Goal: Information Seeking & Learning: Learn about a topic

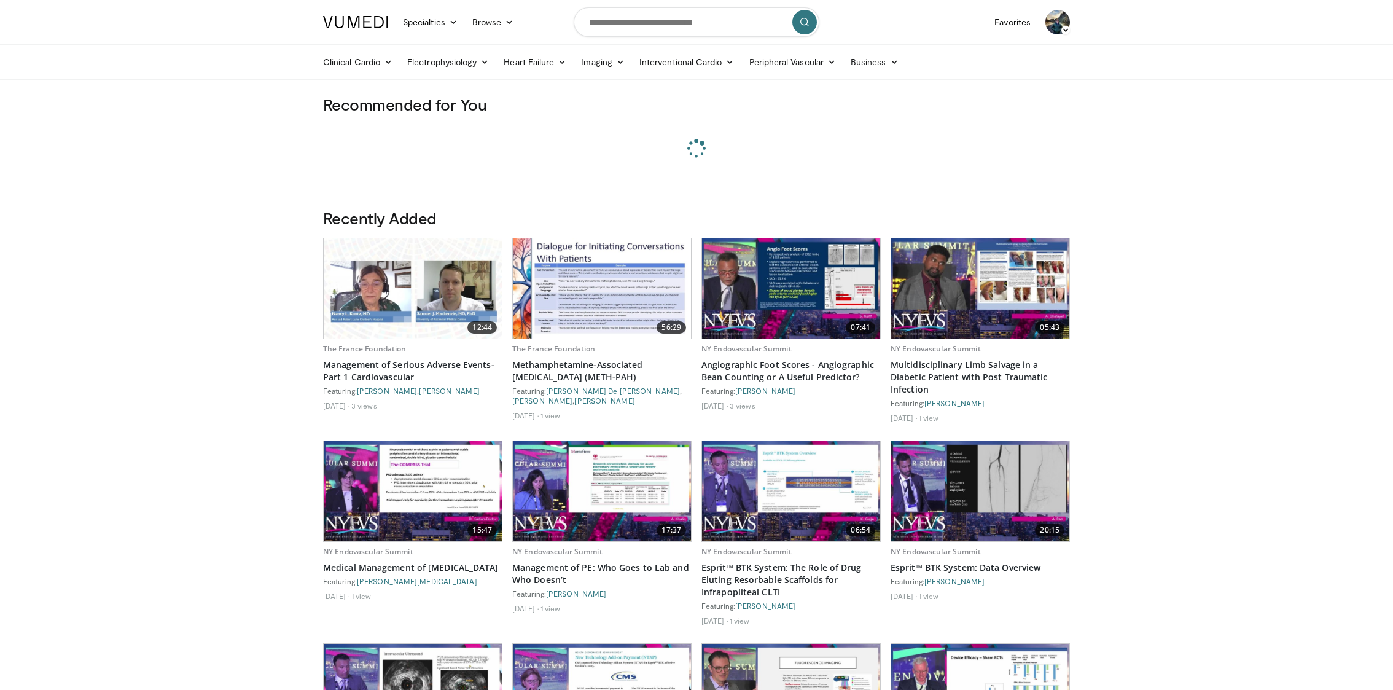
click at [1050, 24] on img at bounding box center [1057, 22] width 25 height 25
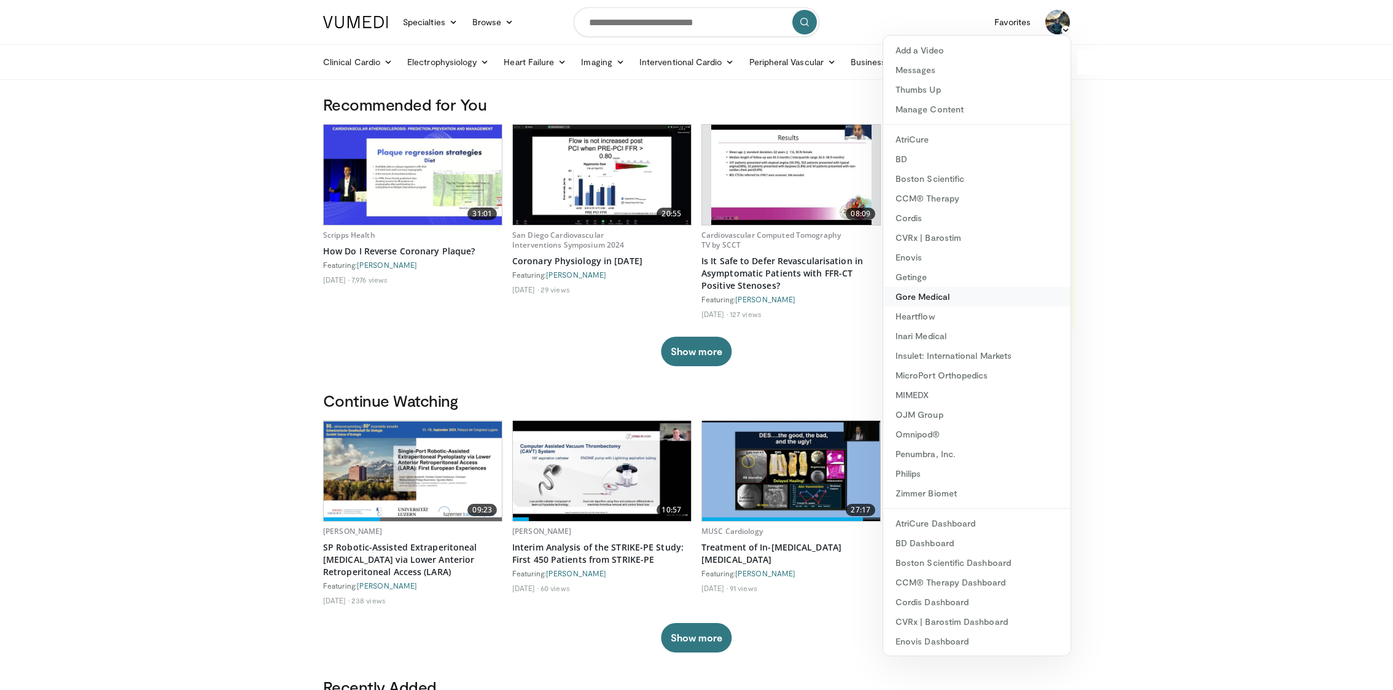
click at [974, 289] on link "Gore Medical" at bounding box center [976, 297] width 187 height 20
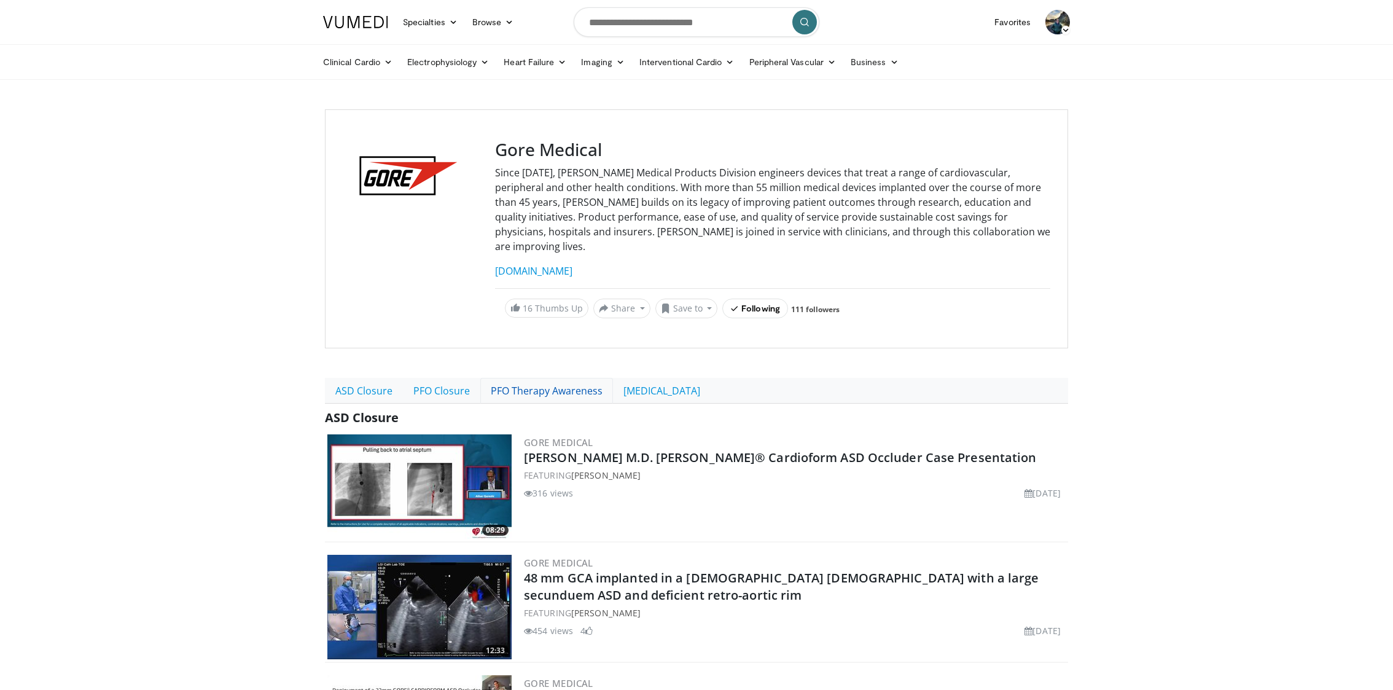
click at [545, 378] on link "PFO Therapy Awareness" at bounding box center [546, 391] width 133 height 26
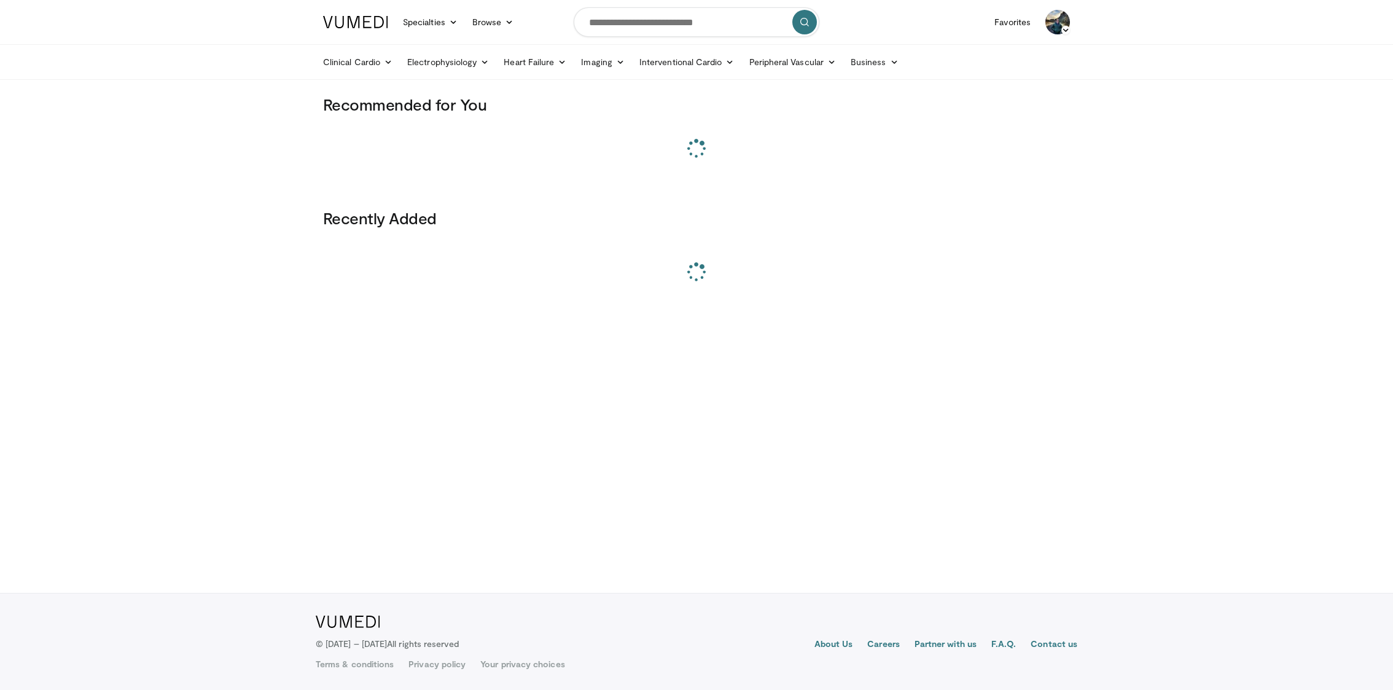
click at [1046, 21] on img at bounding box center [1057, 22] width 25 height 25
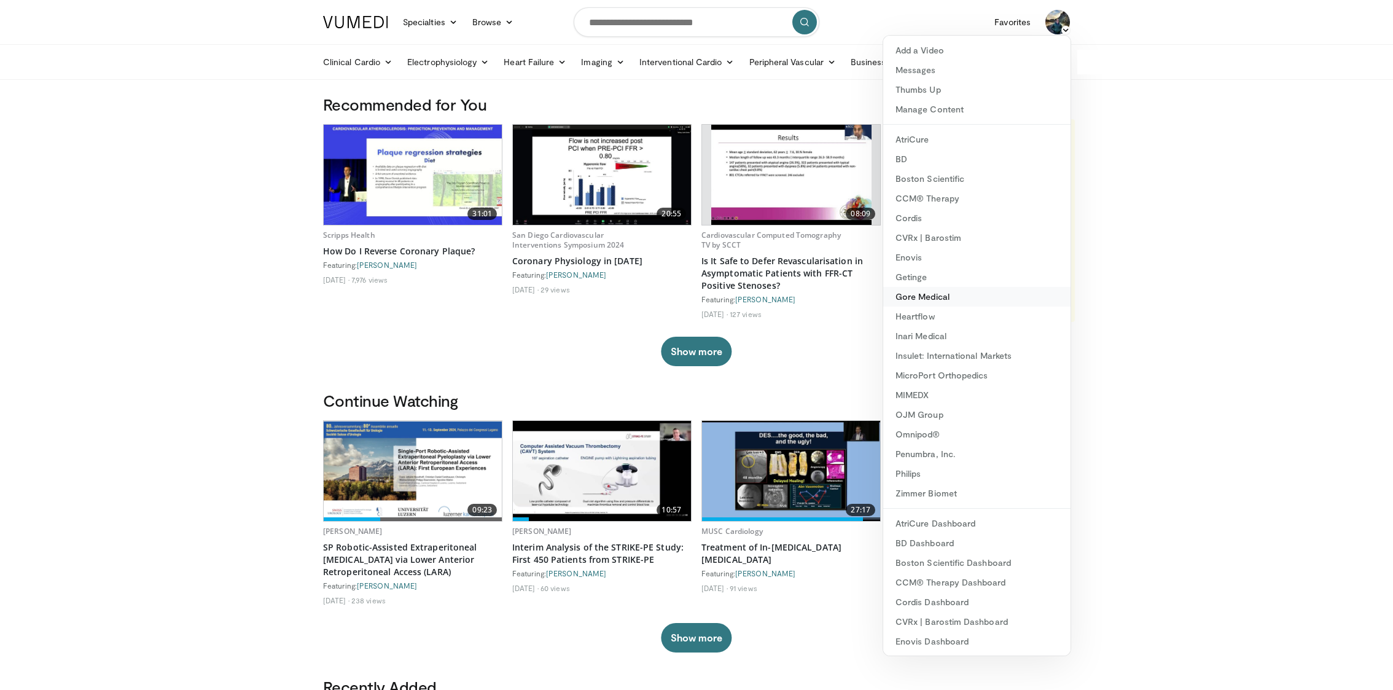
click at [991, 297] on link "Gore Medical" at bounding box center [976, 297] width 187 height 20
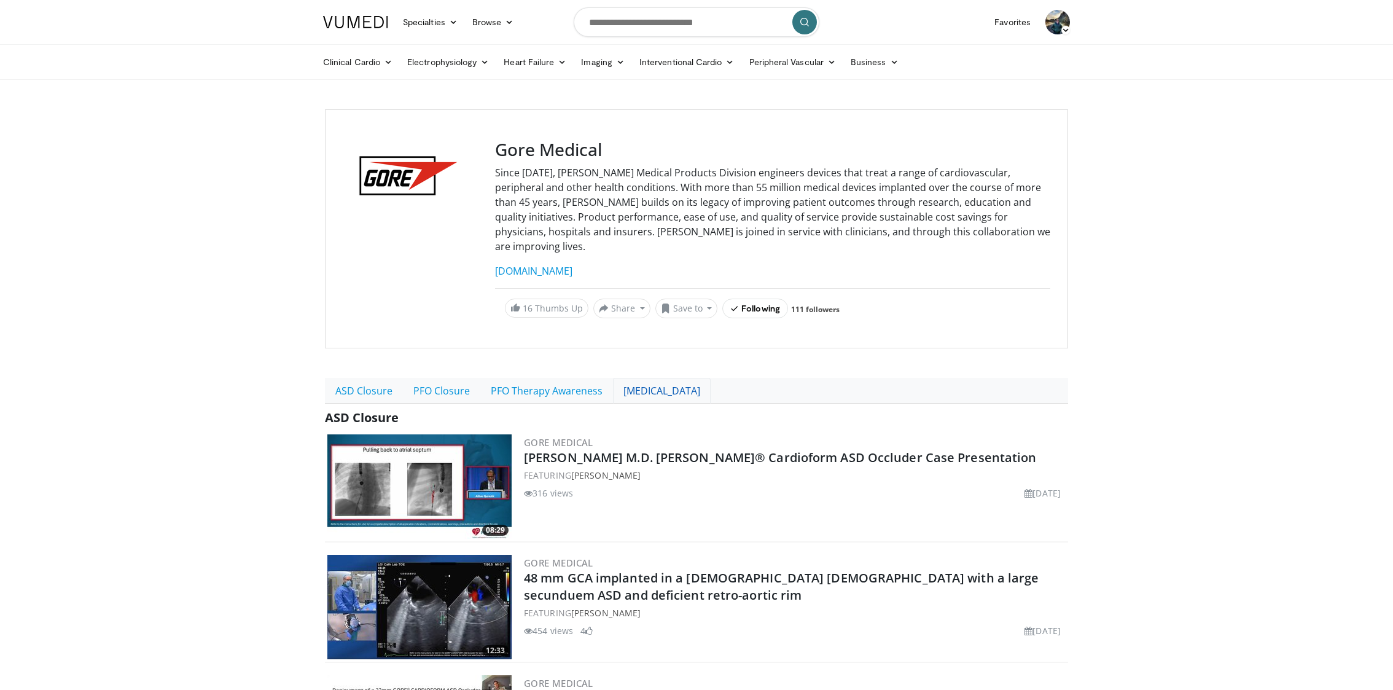
click at [667, 378] on link "Portal Hypertension" at bounding box center [662, 391] width 98 height 26
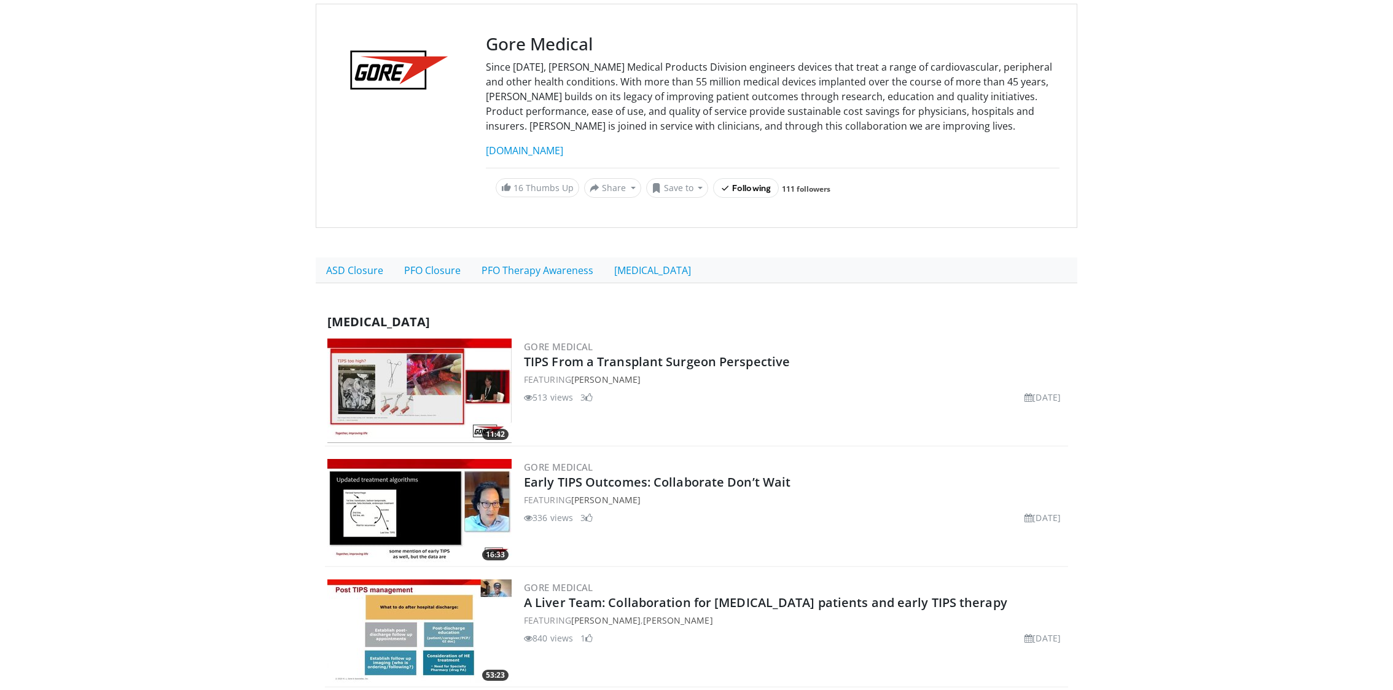
scroll to position [100, 0]
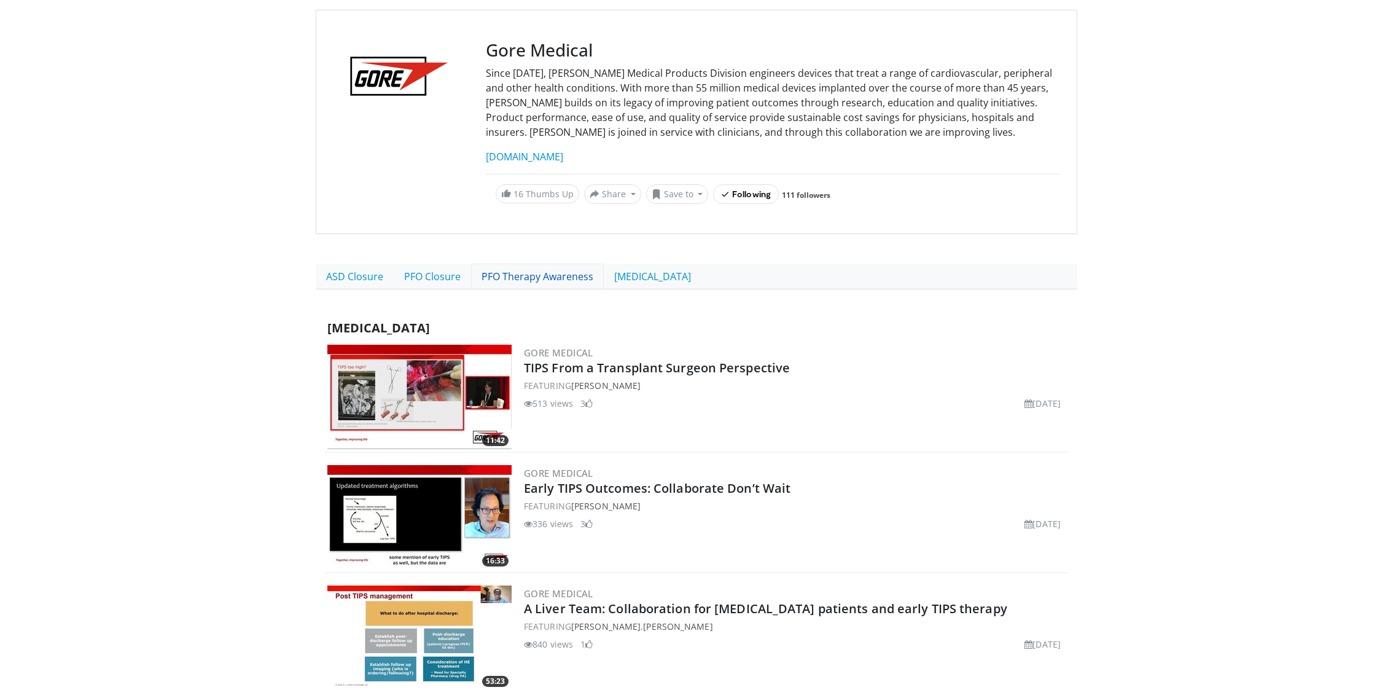
click at [508, 273] on link "PFO Therapy Awareness" at bounding box center [537, 276] width 133 height 26
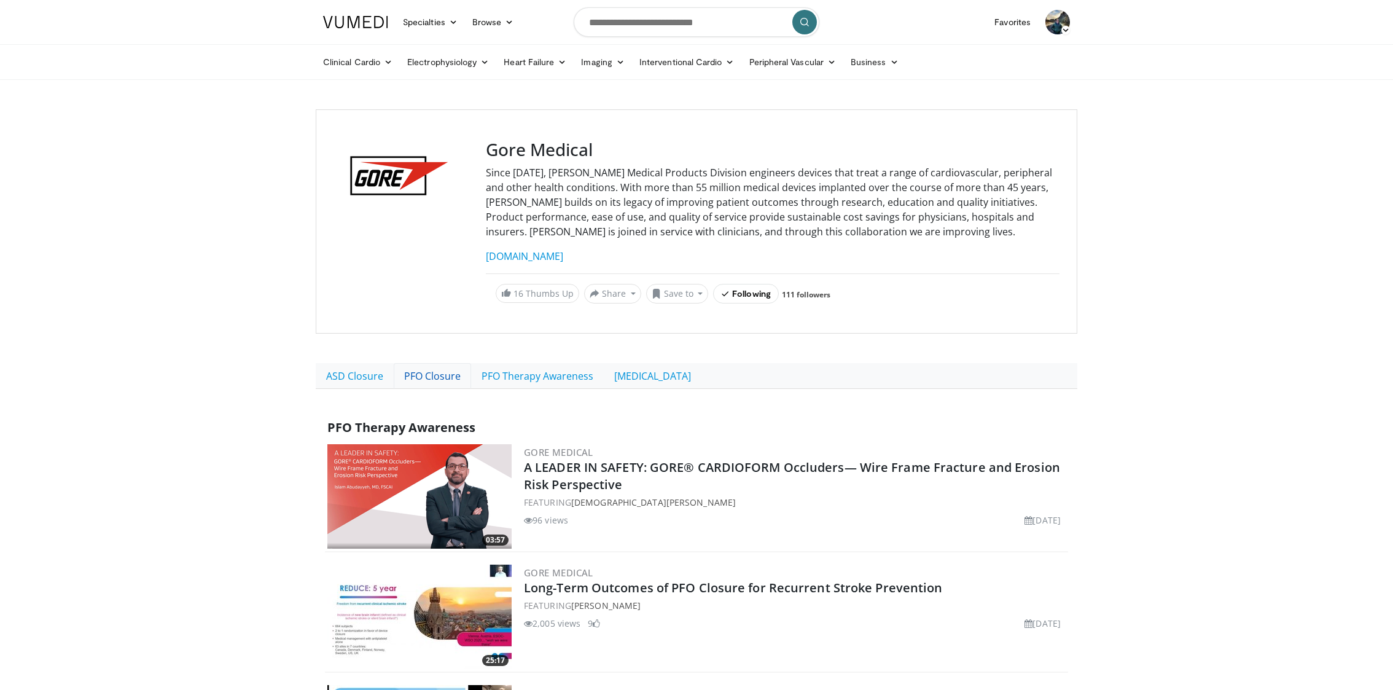
click at [421, 373] on link "PFO Closure" at bounding box center [432, 376] width 77 height 26
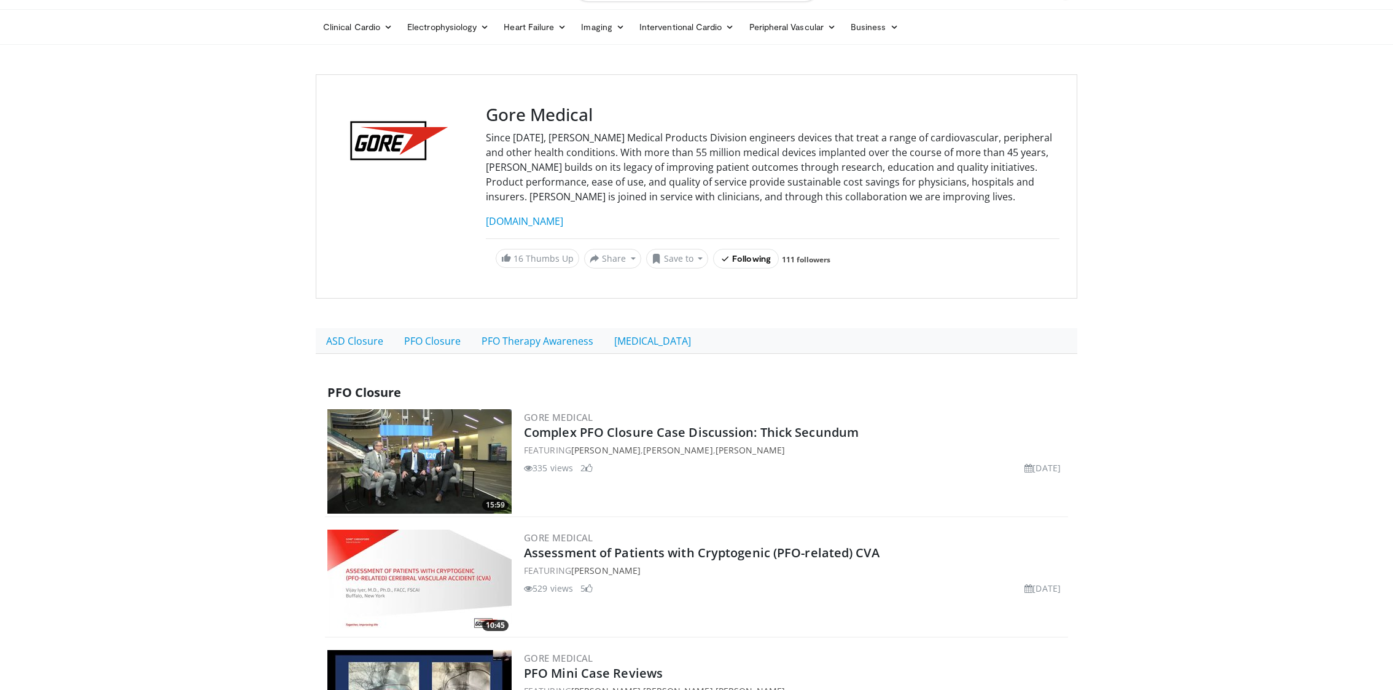
scroll to position [39, 0]
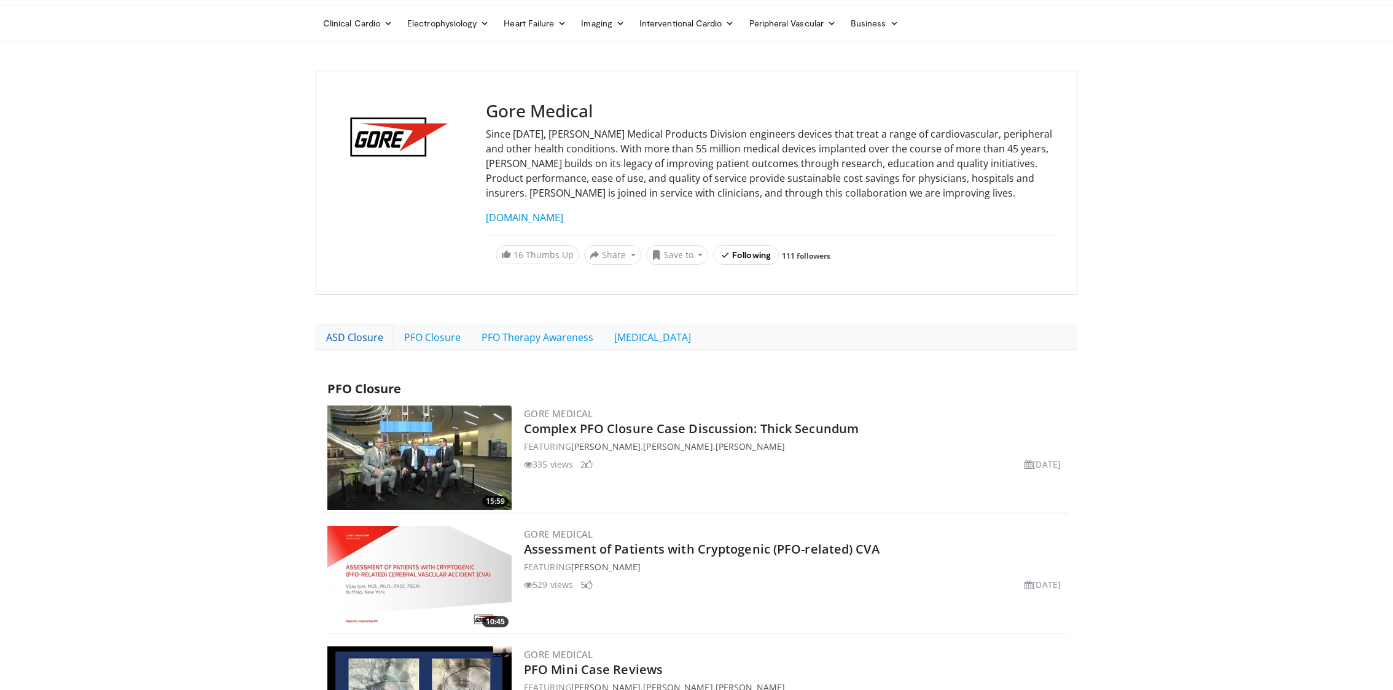
click at [340, 343] on link "ASD Closure" at bounding box center [355, 337] width 78 height 26
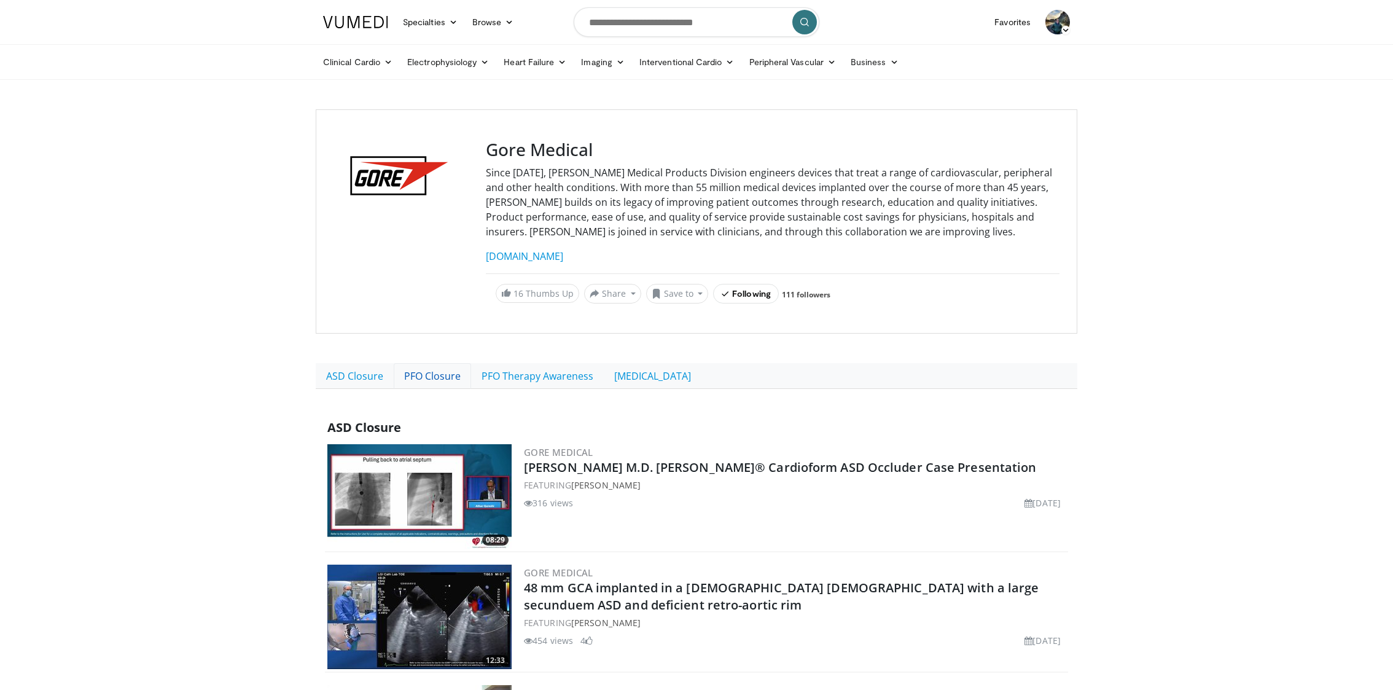
click at [434, 374] on link "PFO Closure" at bounding box center [432, 376] width 77 height 26
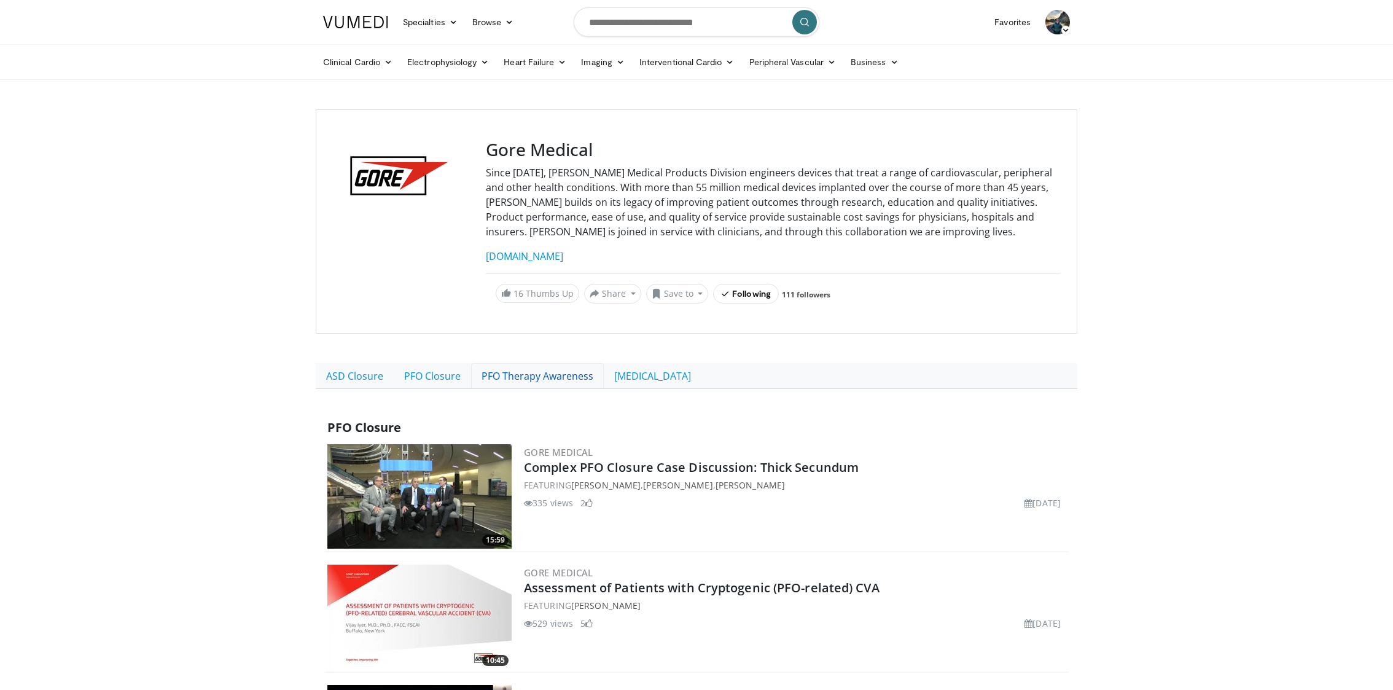
click at [534, 369] on link "PFO Therapy Awareness" at bounding box center [537, 376] width 133 height 26
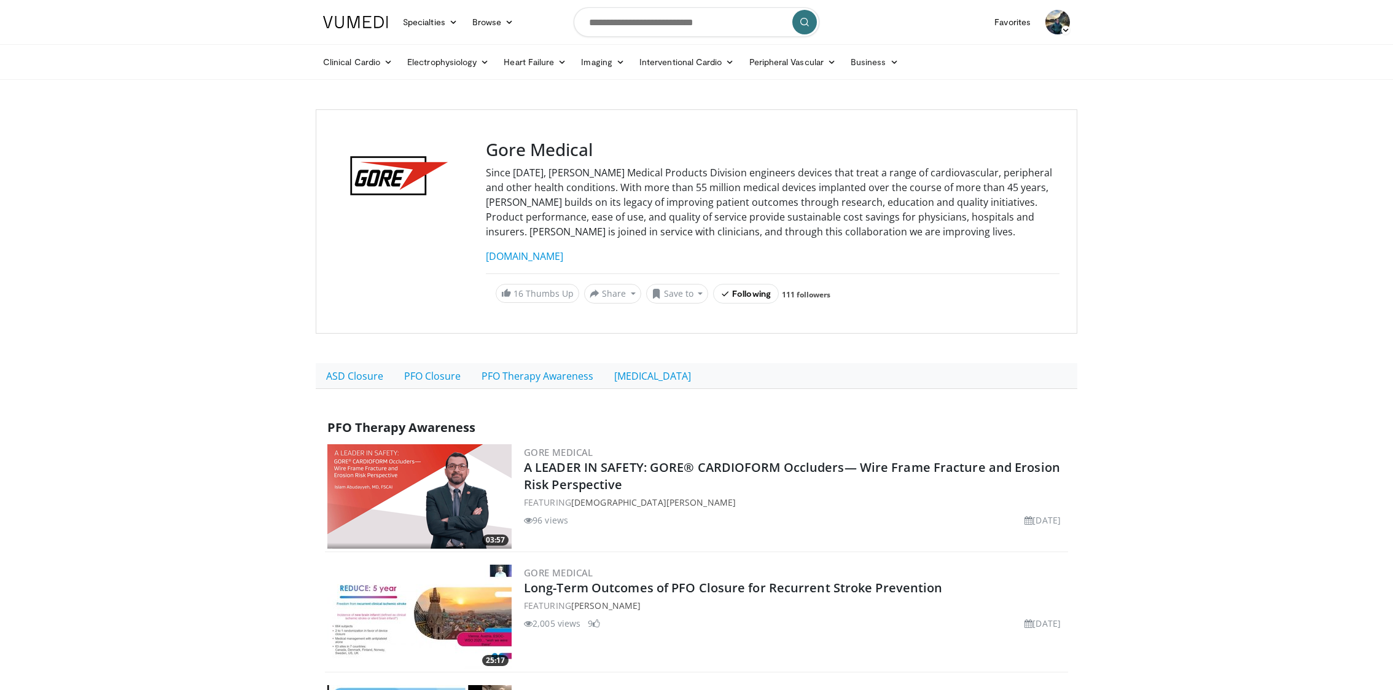
click at [356, 15] on link at bounding box center [356, 22] width 80 height 34
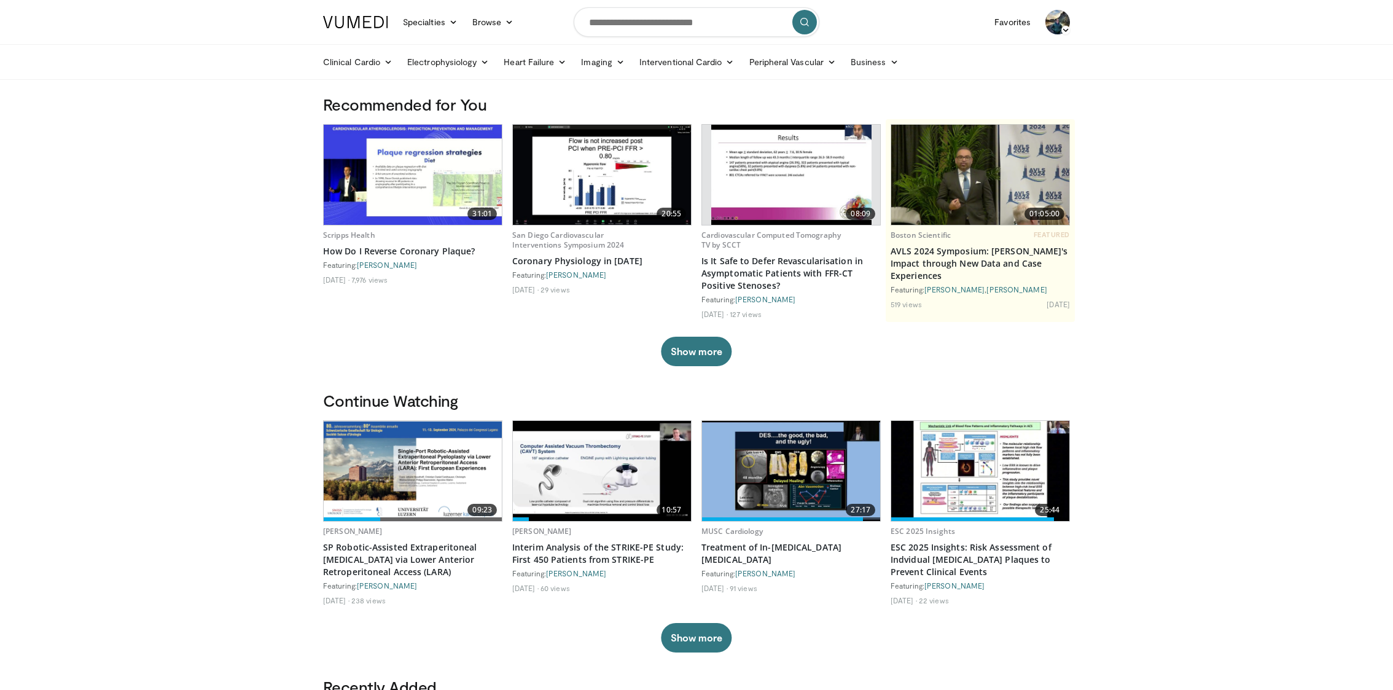
click at [1062, 22] on img at bounding box center [1057, 22] width 25 height 25
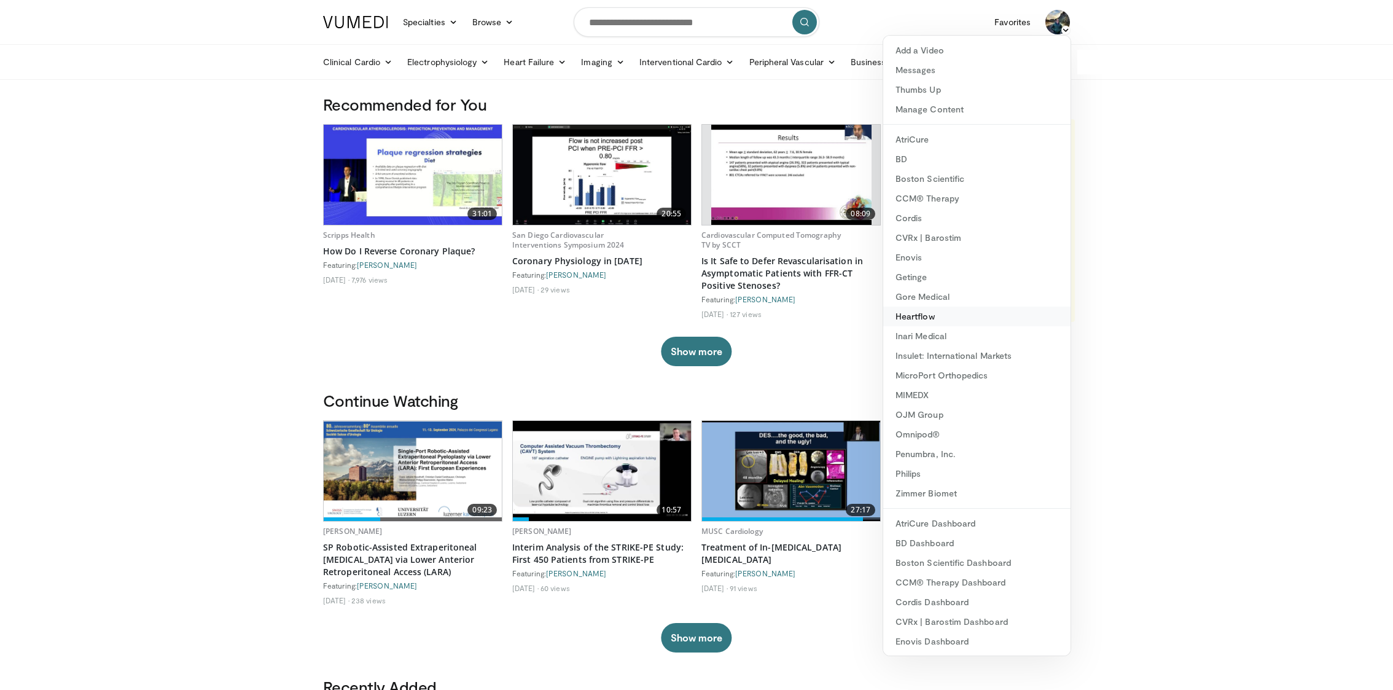
click at [959, 308] on link "Heartflow" at bounding box center [976, 316] width 187 height 20
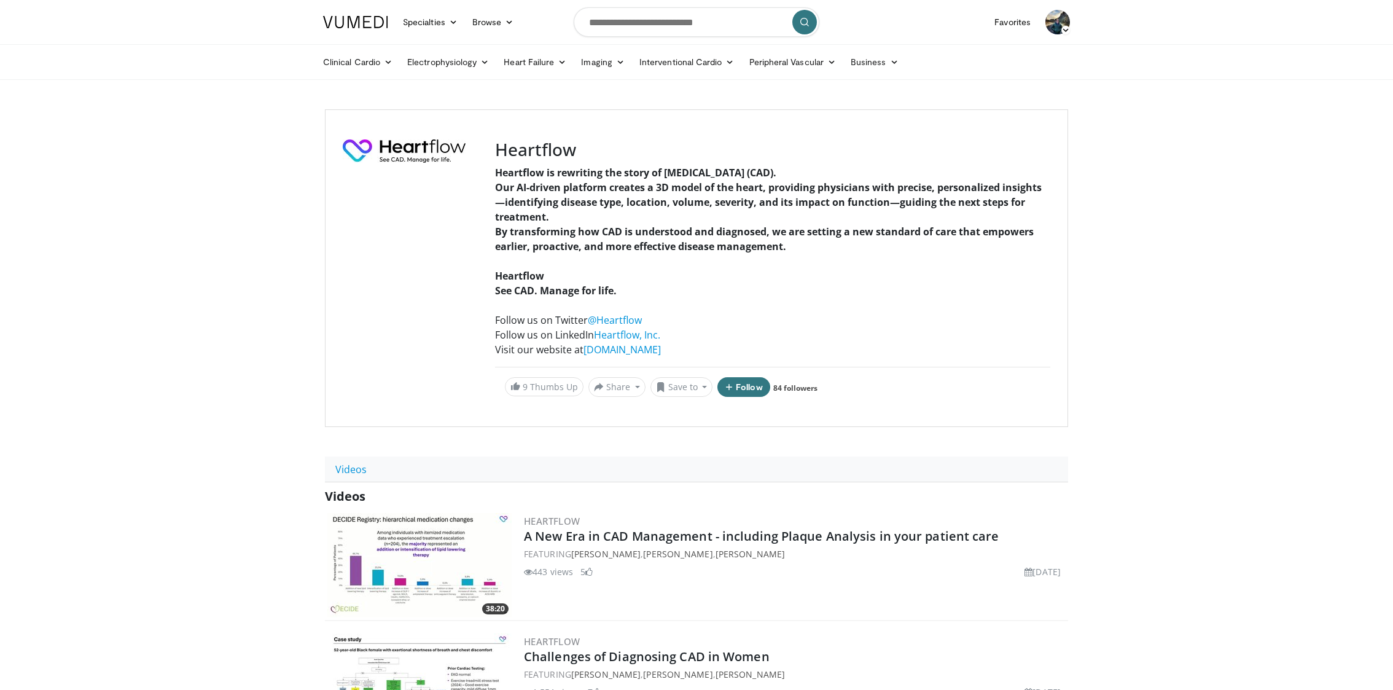
click at [367, 26] on img at bounding box center [355, 22] width 65 height 12
